Goal: Task Accomplishment & Management: Use online tool/utility

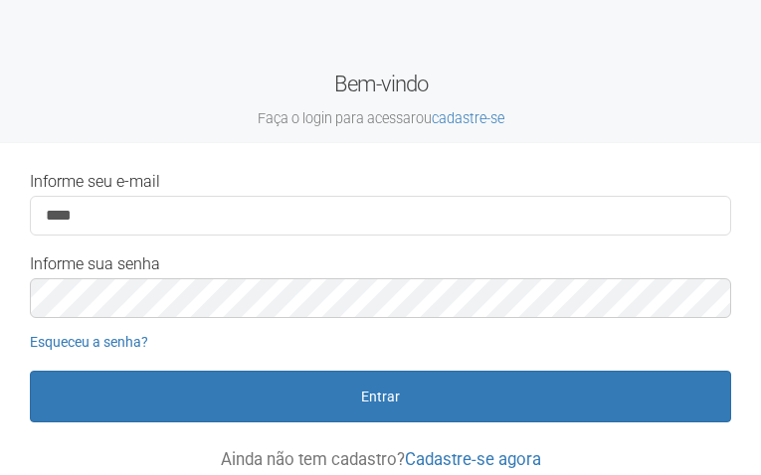
type input "**********"
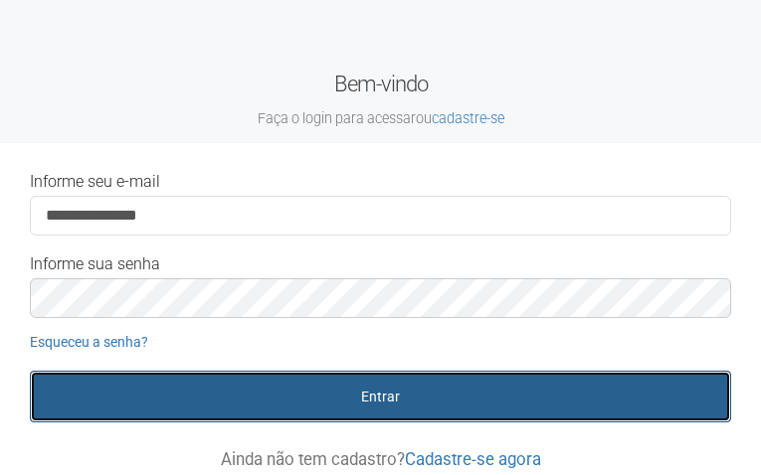
click at [382, 403] on button "Entrar" at bounding box center [380, 397] width 701 height 52
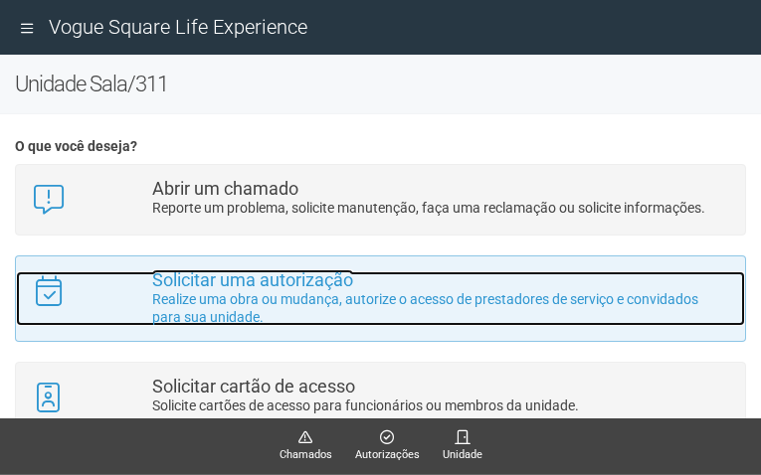
click at [236, 299] on p "Realize uma obra ou mudança, autorize o acesso de prestadores de serviço e conv…" at bounding box center [441, 308] width 578 height 36
